Goal: Information Seeking & Learning: Learn about a topic

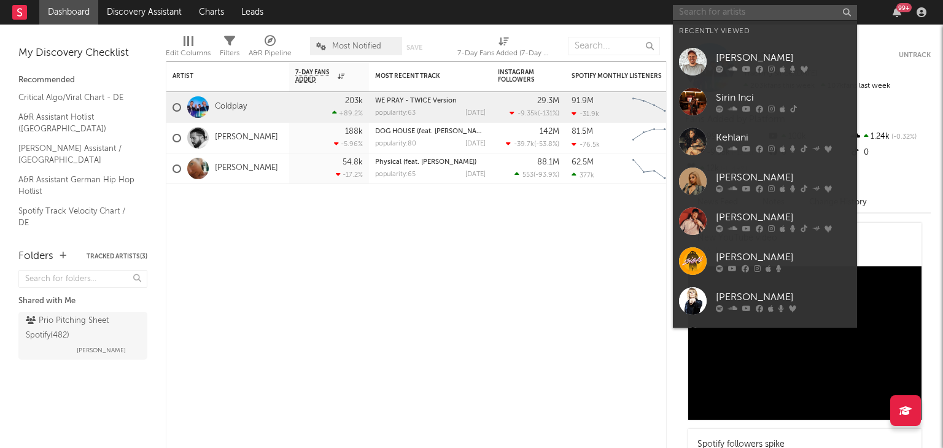
click at [684, 16] on input "text" at bounding box center [765, 12] width 184 height 15
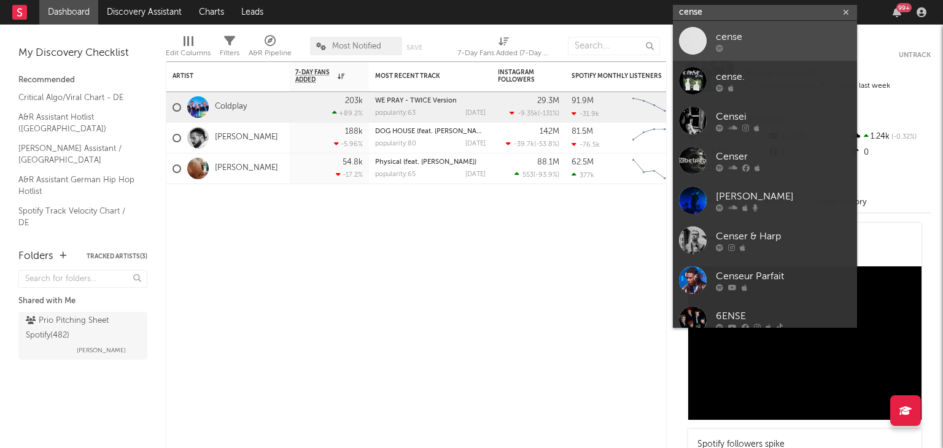
type input "cense"
click at [703, 27] on div at bounding box center [693, 41] width 28 height 28
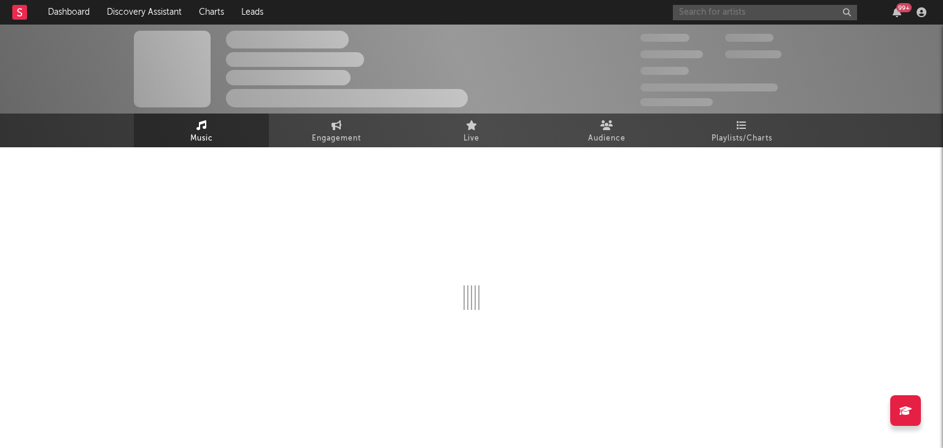
click at [711, 13] on input "text" at bounding box center [765, 12] width 184 height 15
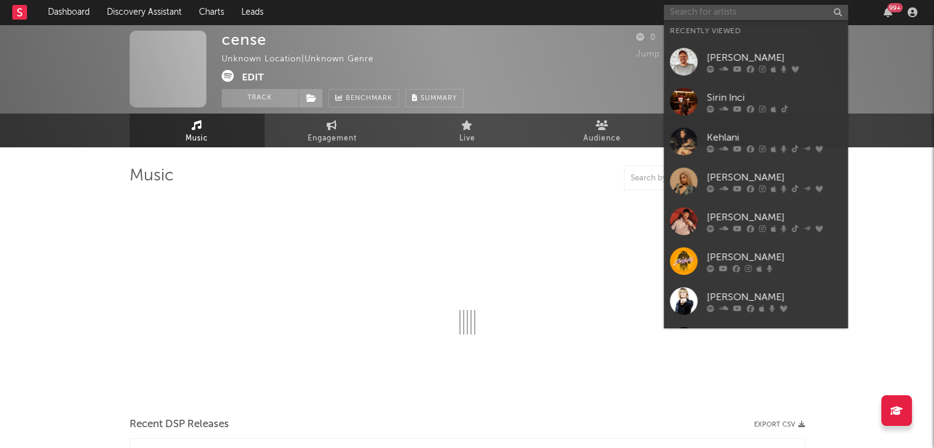
type input "c"
select select "1w"
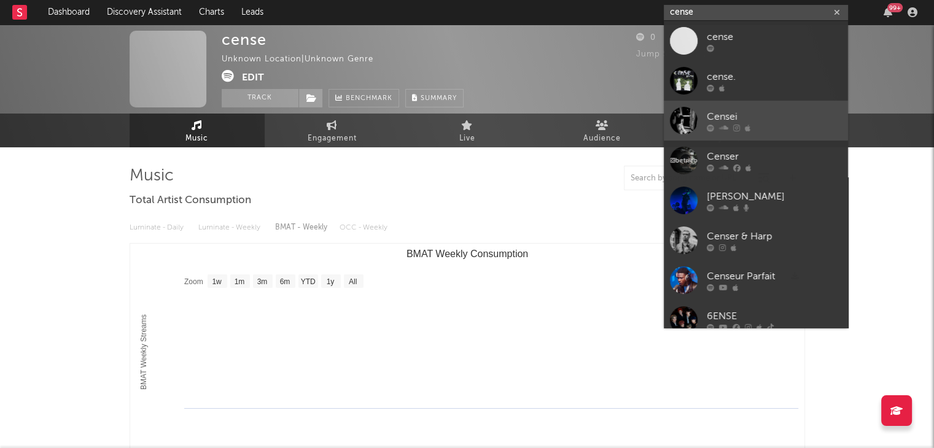
type input "cense"
click at [749, 115] on div "Censei" at bounding box center [774, 116] width 135 height 15
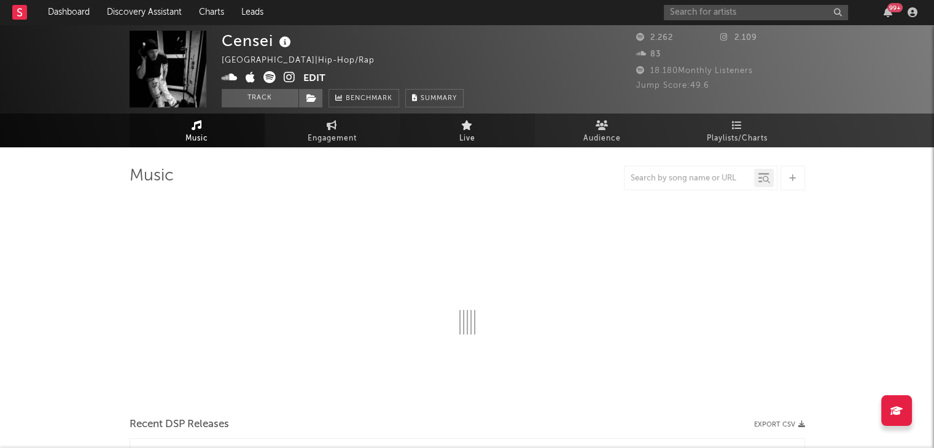
select select "1w"
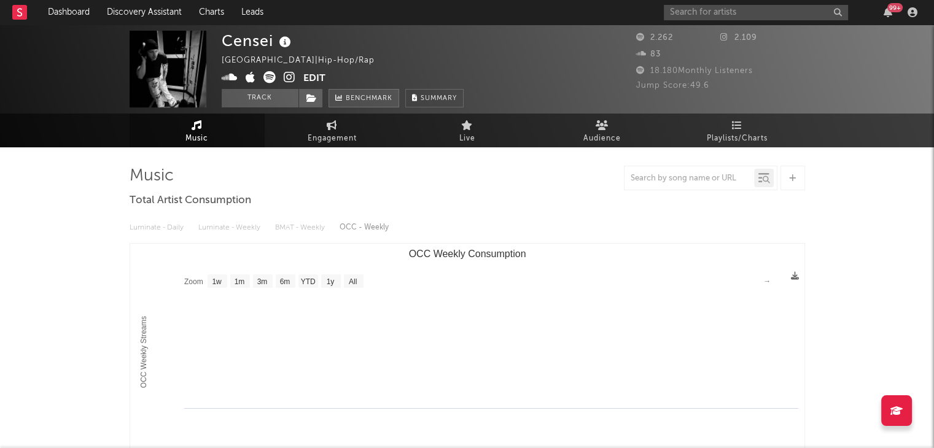
click at [349, 102] on span "Benchmark" at bounding box center [369, 99] width 47 height 15
click at [641, 69] on icon at bounding box center [642, 70] width 12 height 8
click at [692, 6] on input "text" at bounding box center [756, 12] width 184 height 15
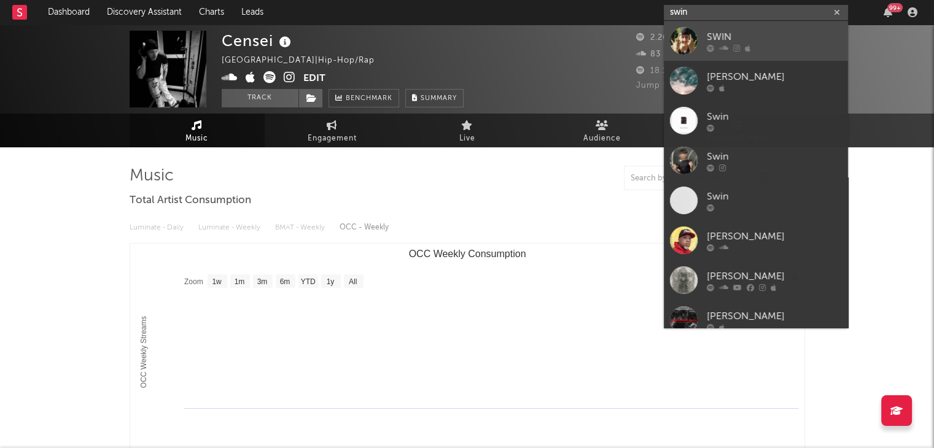
type input "swin"
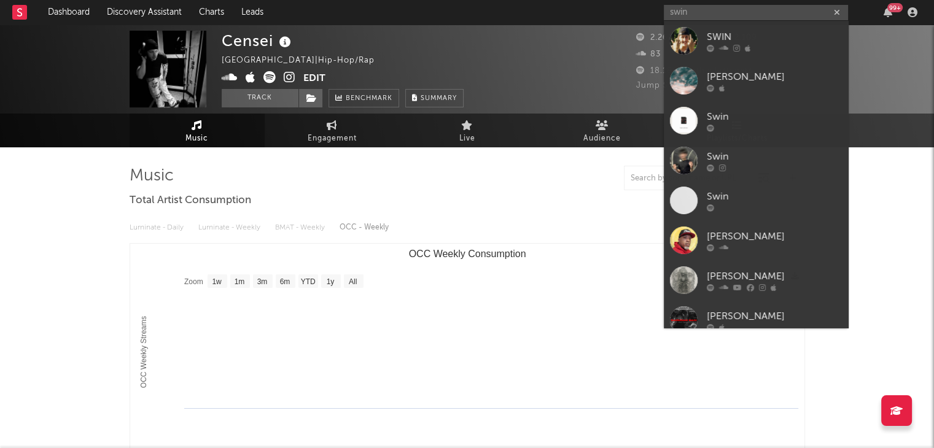
drag, startPoint x: 726, startPoint y: 38, endPoint x: 676, endPoint y: 66, distance: 57.4
click at [726, 37] on div "SWIN" at bounding box center [774, 36] width 135 height 15
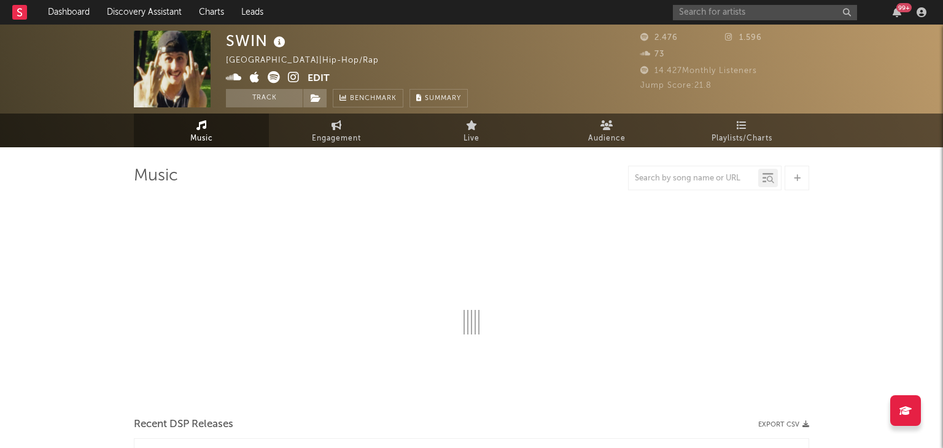
select select "6m"
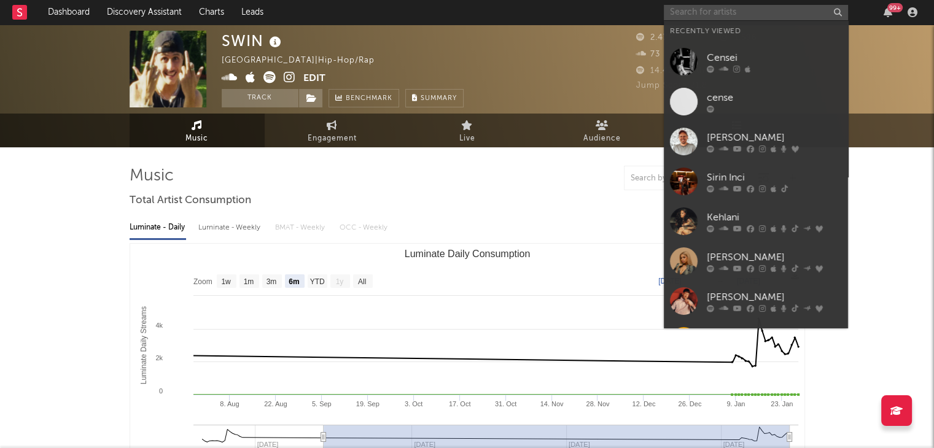
click at [719, 13] on input "text" at bounding box center [756, 12] width 184 height 15
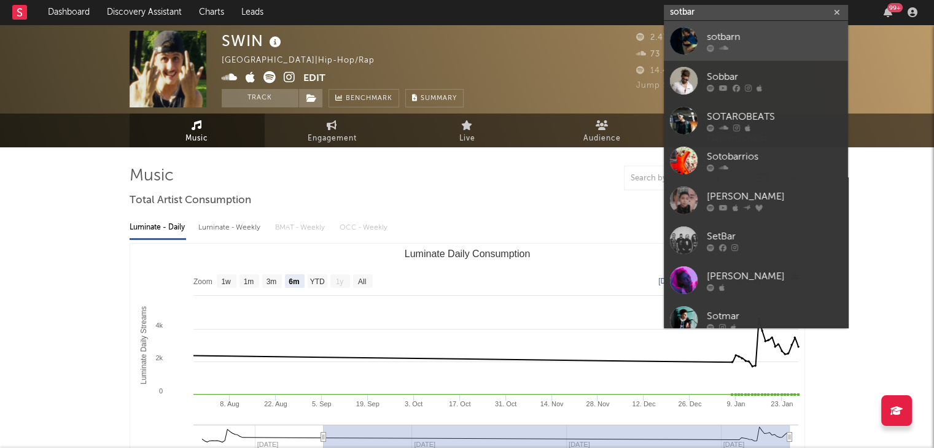
type input "sotbar"
click at [715, 35] on div "sotbarn" at bounding box center [774, 36] width 135 height 15
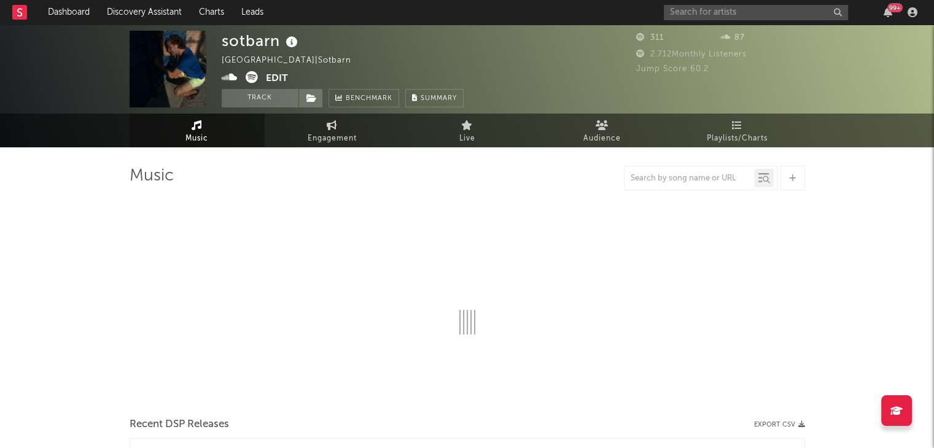
select select "1w"
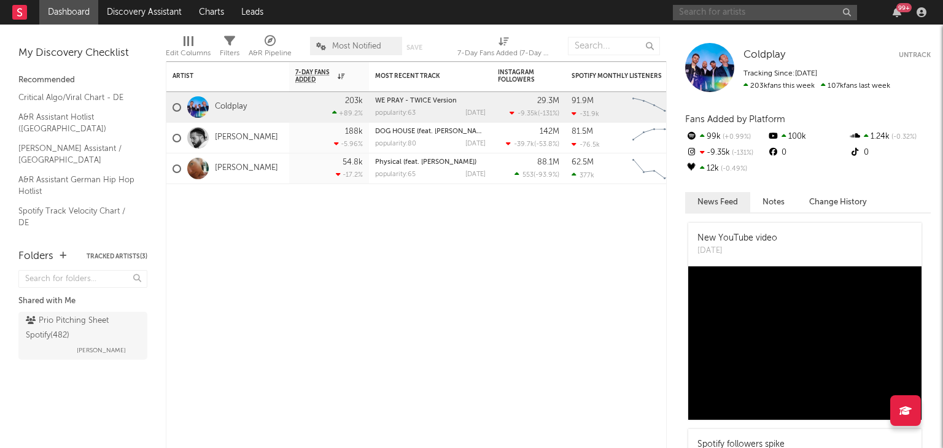
click at [712, 18] on input "text" at bounding box center [765, 12] width 184 height 15
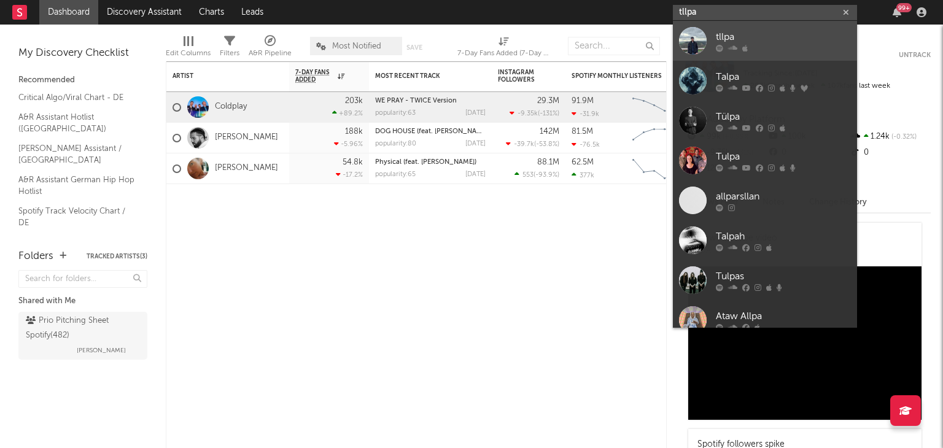
type input "tllpa"
click at [714, 41] on link "tllpa" at bounding box center [765, 41] width 184 height 40
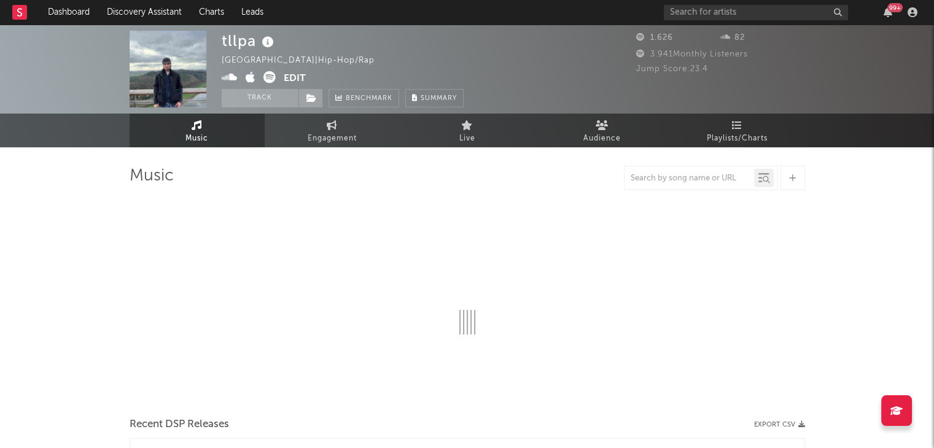
select select "1w"
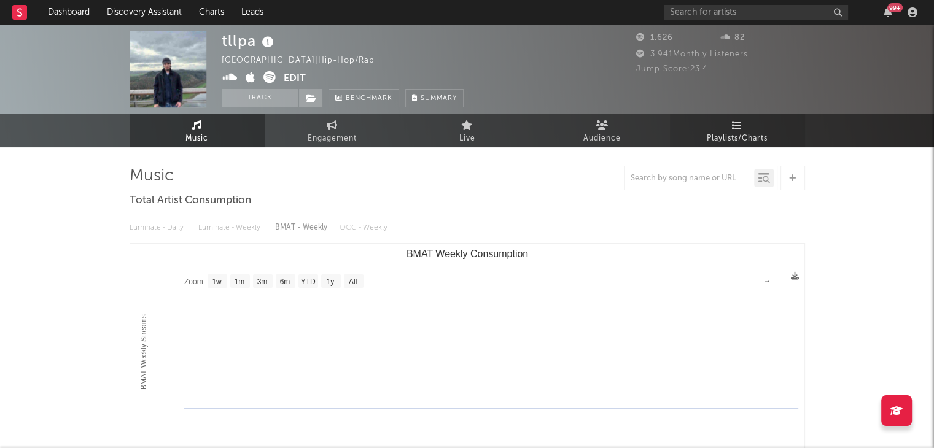
click at [724, 123] on link "Playlists/Charts" at bounding box center [737, 131] width 135 height 34
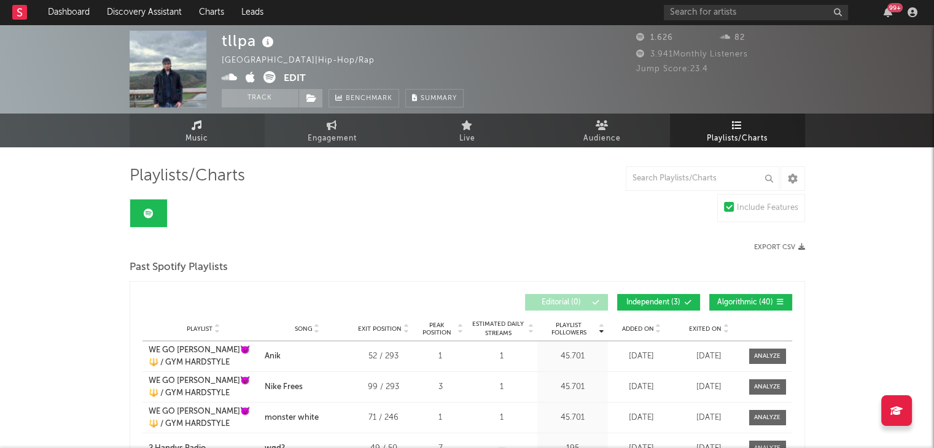
click at [163, 135] on link "Music" at bounding box center [197, 131] width 135 height 34
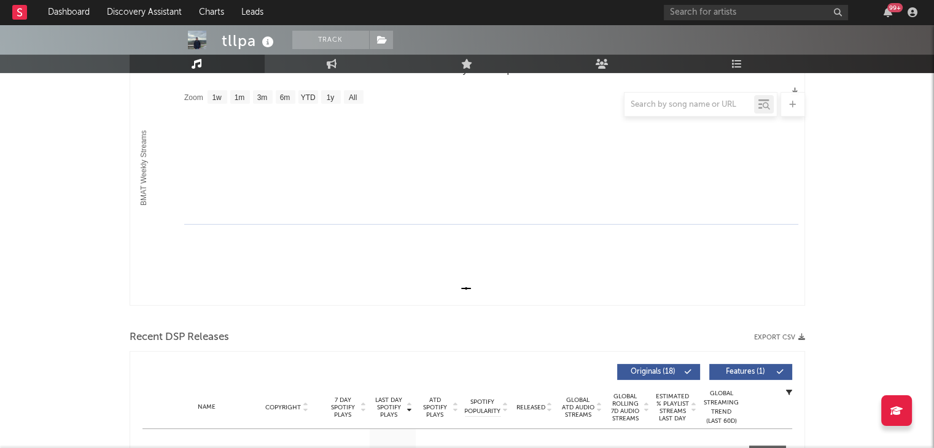
scroll to position [123, 0]
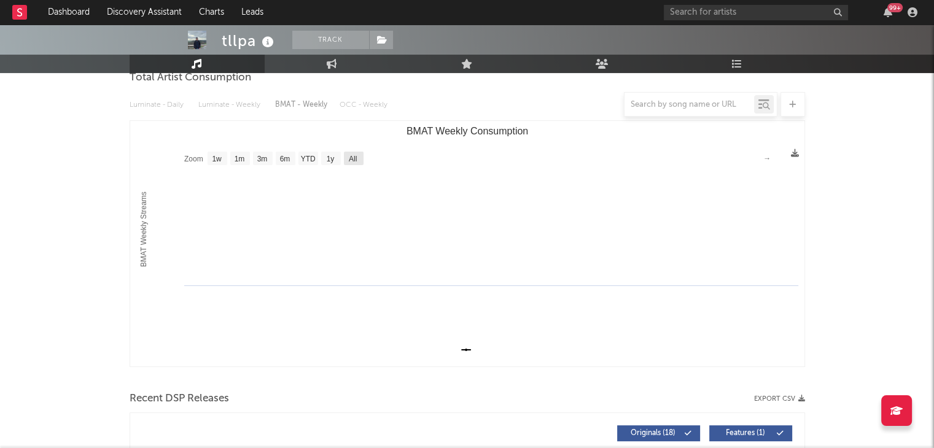
click at [360, 149] on rect "BMAT Weekly Consumption" at bounding box center [467, 244] width 674 height 246
click at [356, 155] on text "All" at bounding box center [352, 159] width 8 height 9
click at [355, 163] on text "All" at bounding box center [352, 159] width 8 height 9
click at [341, 158] on rect "BMAT Weekly Consumption" at bounding box center [467, 244] width 674 height 246
click at [348, 159] on text "All" at bounding box center [352, 159] width 8 height 9
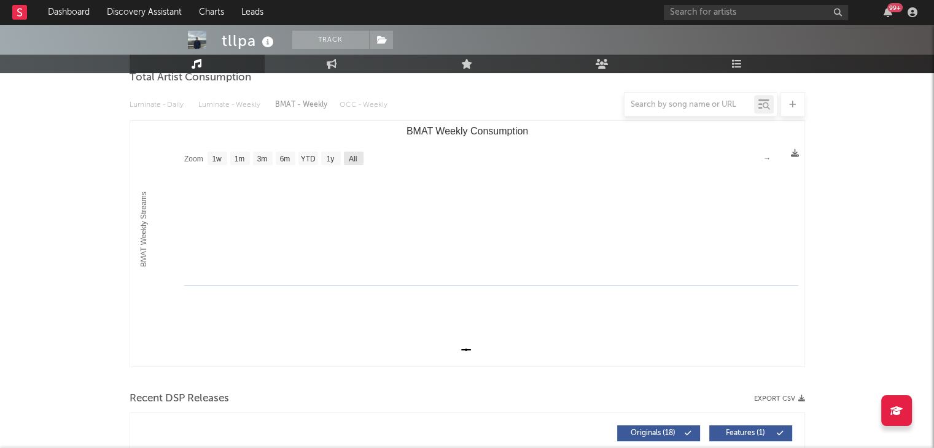
select select "All"
click at [247, 106] on div at bounding box center [468, 104] width 676 height 25
click at [333, 107] on div at bounding box center [468, 104] width 676 height 25
click at [376, 106] on div at bounding box center [468, 104] width 676 height 25
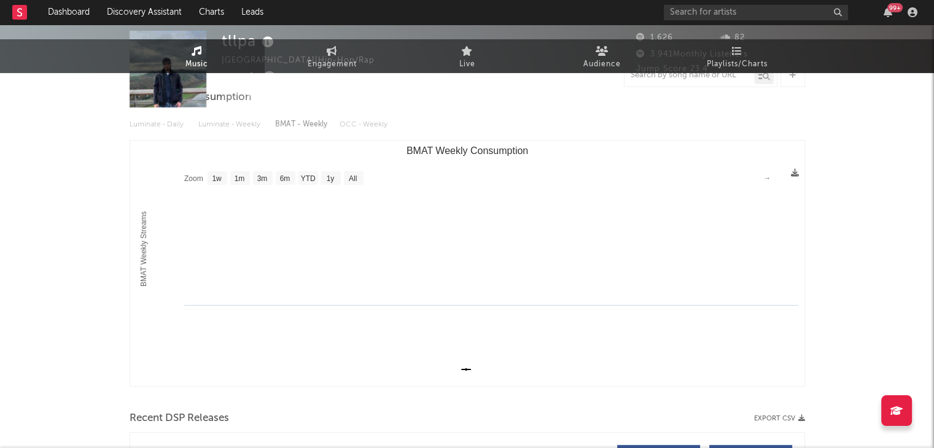
scroll to position [0, 0]
